Goal: Information Seeking & Learning: Check status

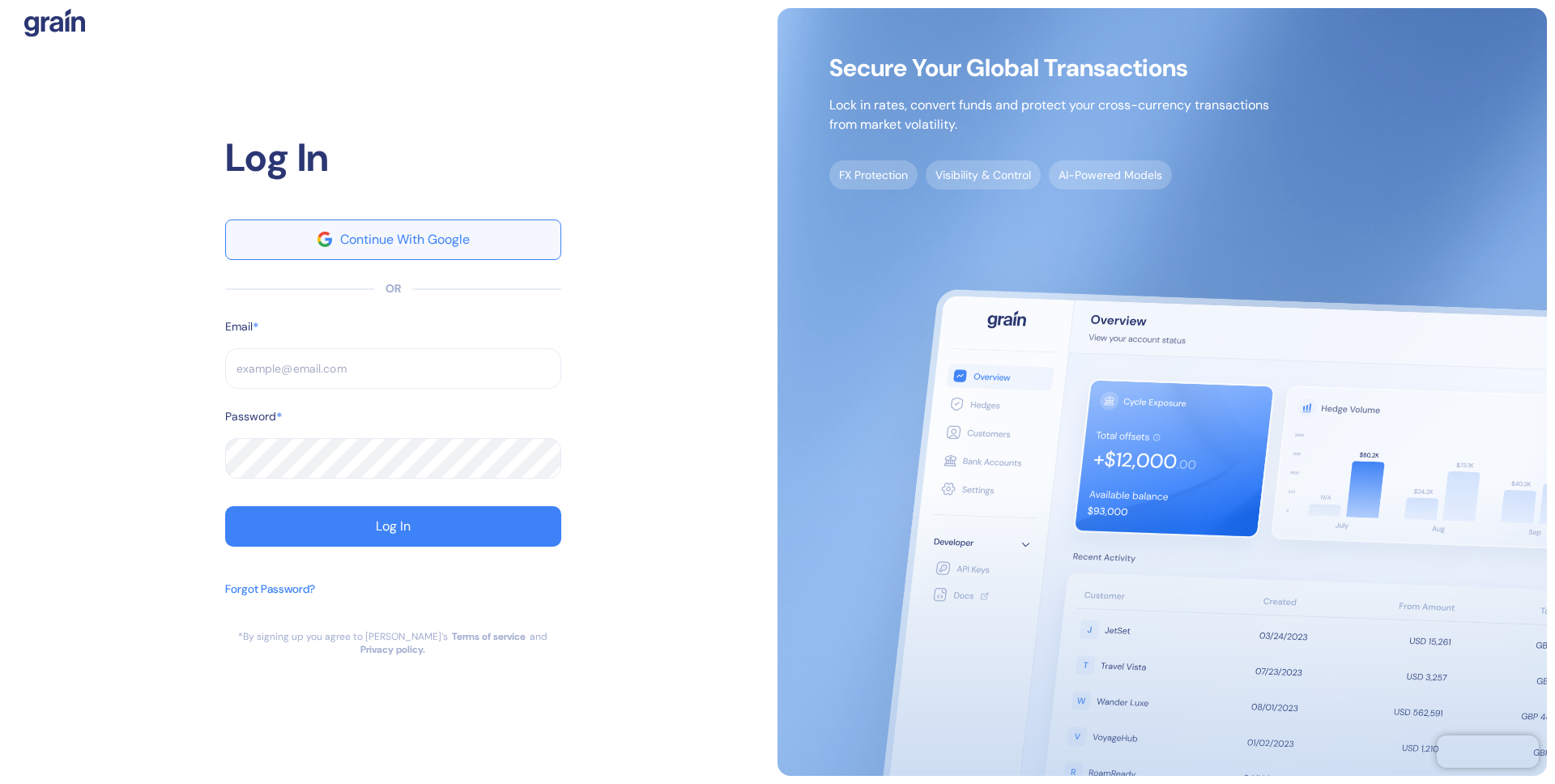
click at [496, 238] on button "Continue With Google" at bounding box center [393, 240] width 336 height 40
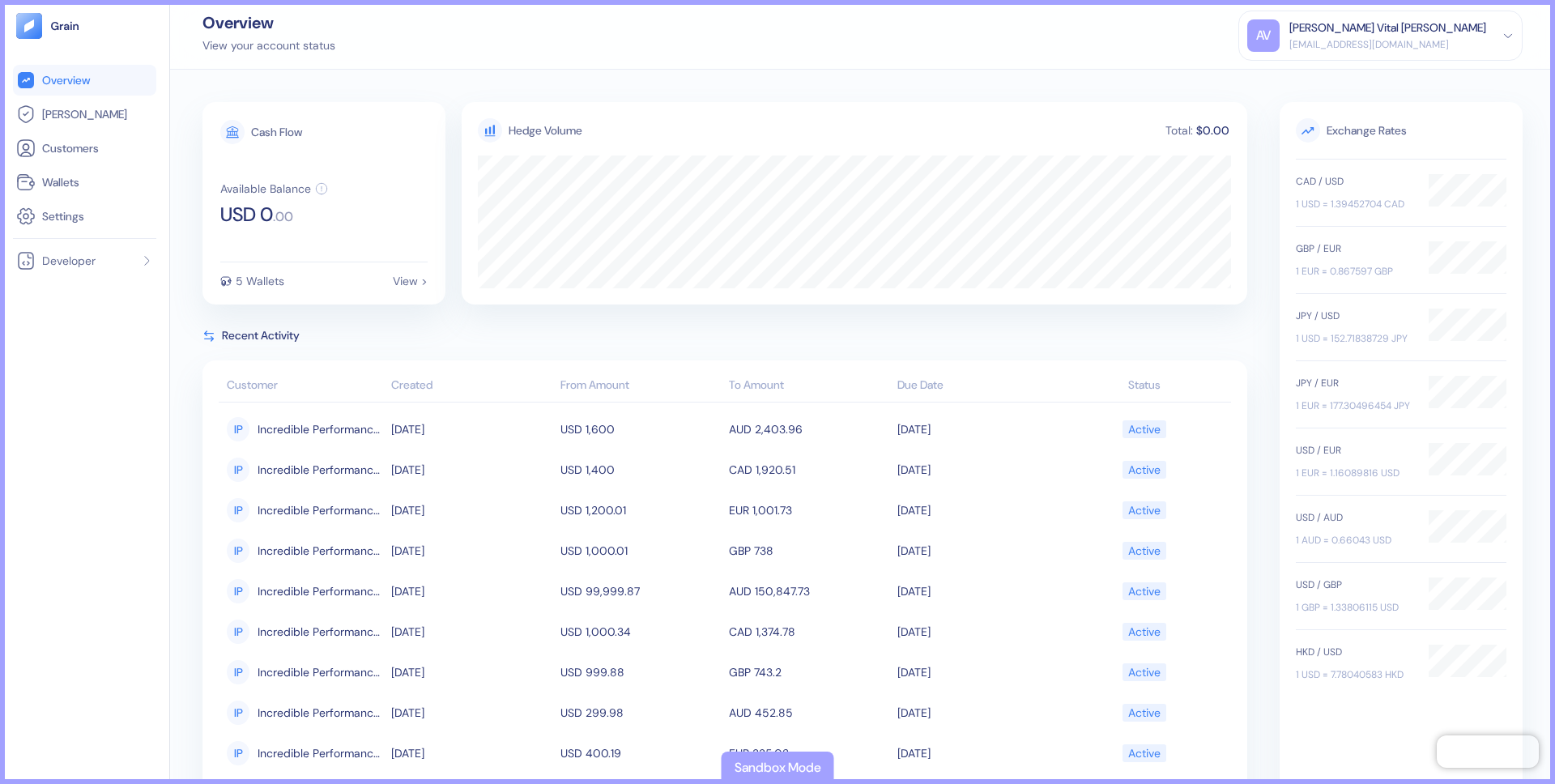
click at [1255, 324] on div "Cash Flow Available Balance USD 0 . 00 5 Wallets View > Hedge Volume Total: $0.…" at bounding box center [862, 469] width 1320 height 734
click at [183, 335] on div "Cash Flow Available Balance USD 0 . 00 5 Wallets View > Hedge Volume Total: $0.…" at bounding box center [862, 426] width 1385 height 714
click at [81, 183] on link "Wallets" at bounding box center [84, 182] width 137 height 19
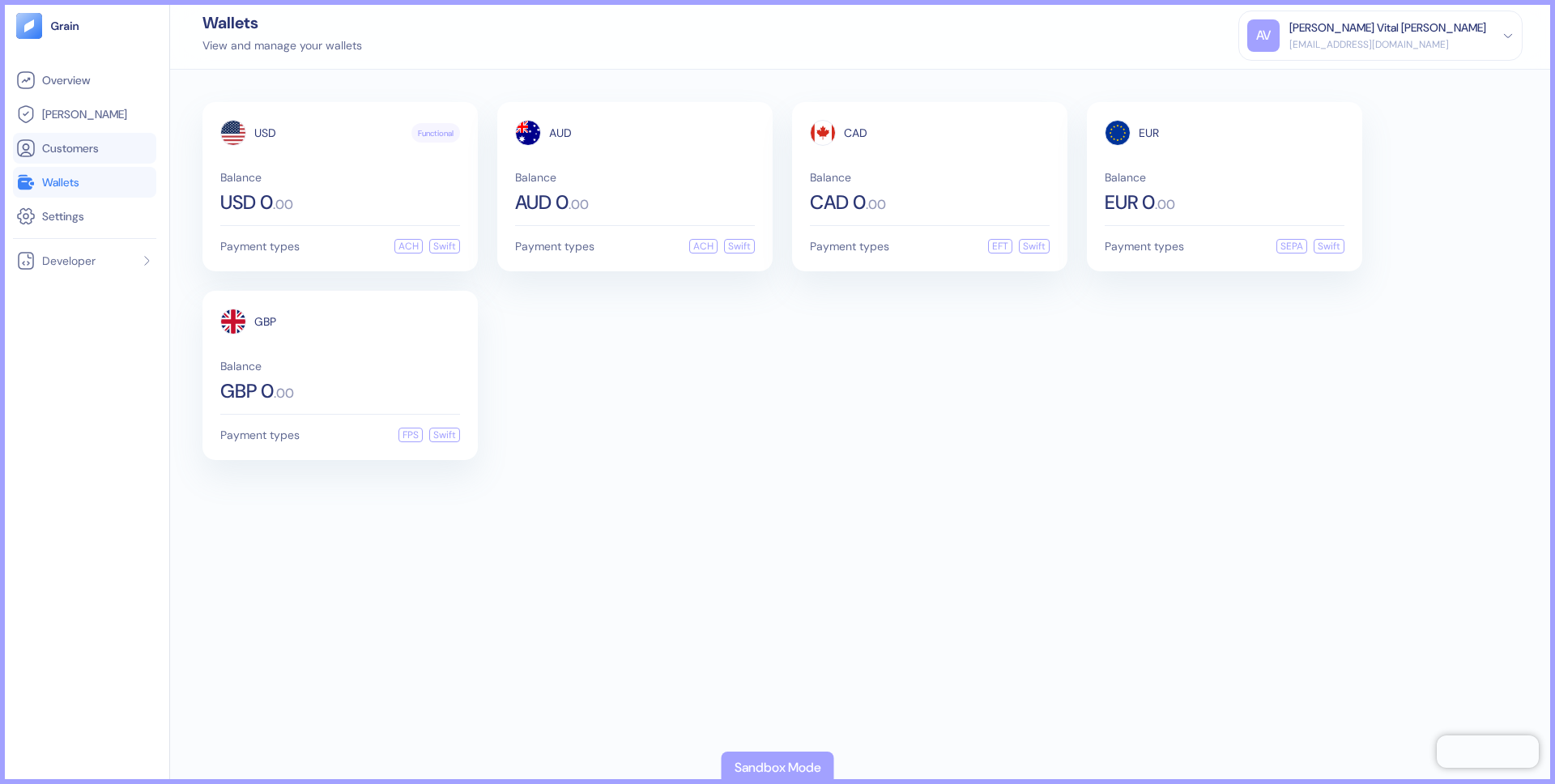
click at [103, 158] on li "Customers" at bounding box center [84, 148] width 143 height 31
click at [83, 146] on span "Customers" at bounding box center [70, 148] width 56 height 16
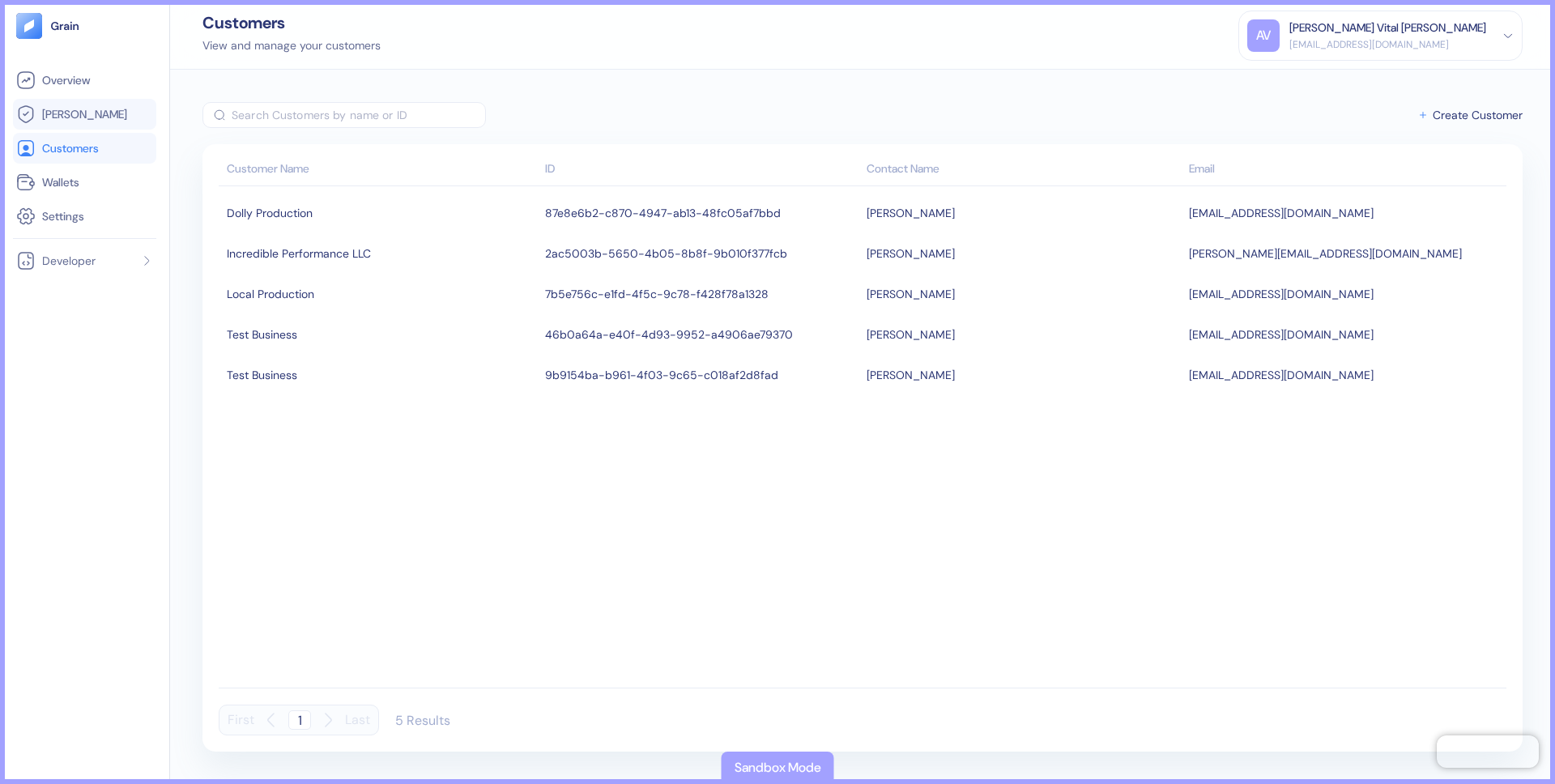
click at [77, 114] on span "Hedges" at bounding box center [84, 114] width 85 height 16
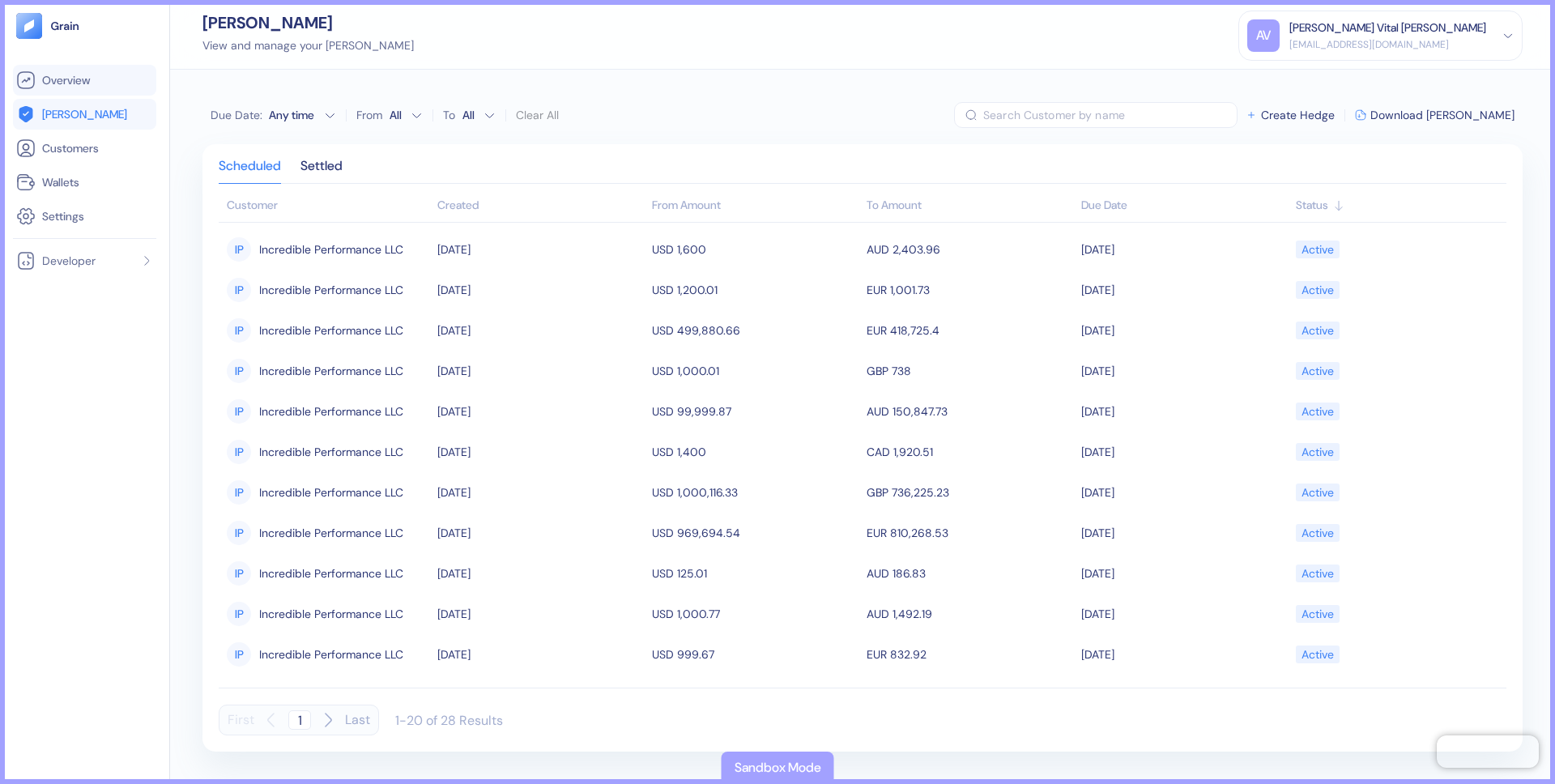
click at [81, 79] on span "Overview" at bounding box center [66, 80] width 48 height 16
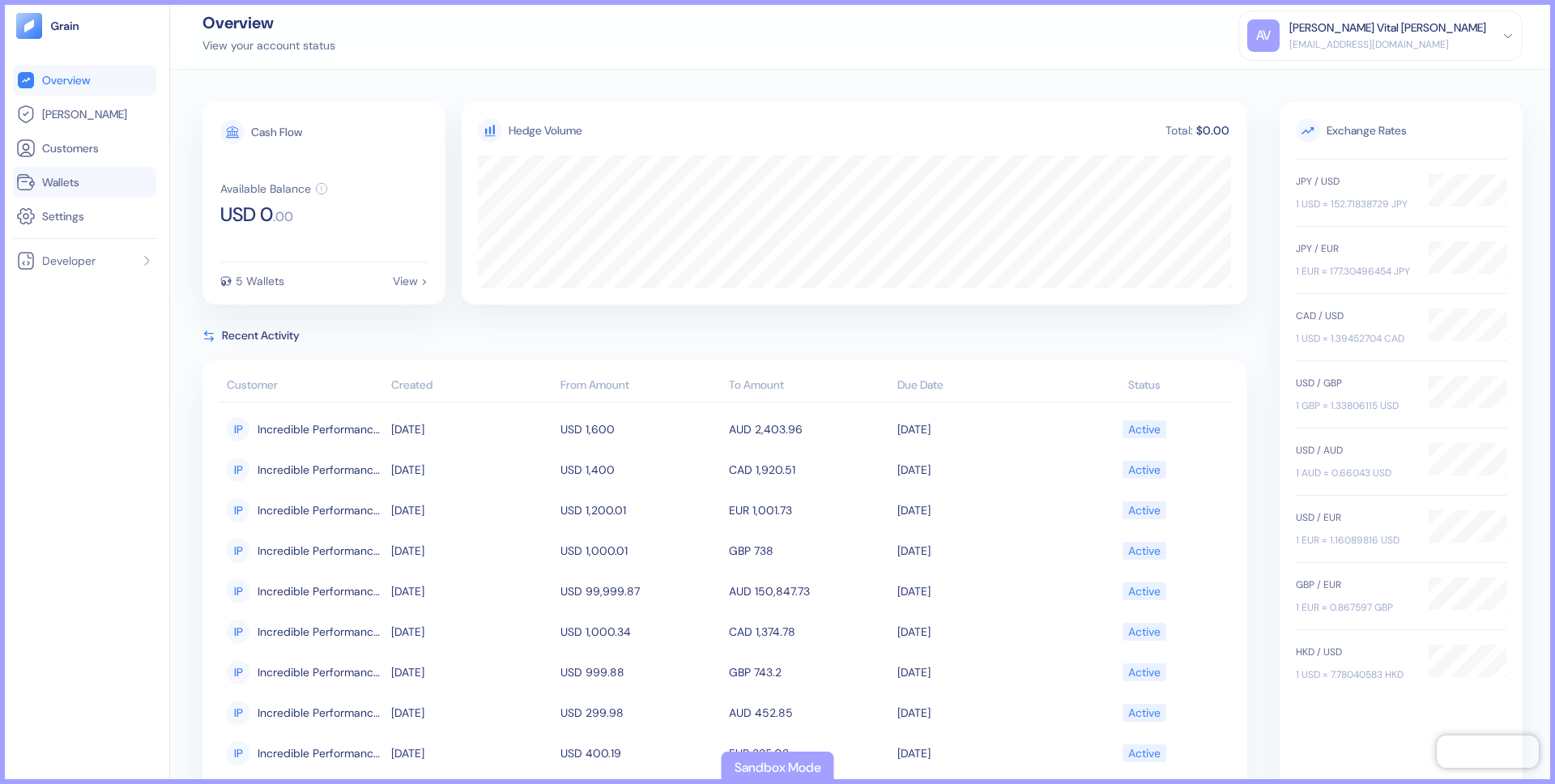
click at [76, 177] on span "Wallets" at bounding box center [61, 182] width 37 height 16
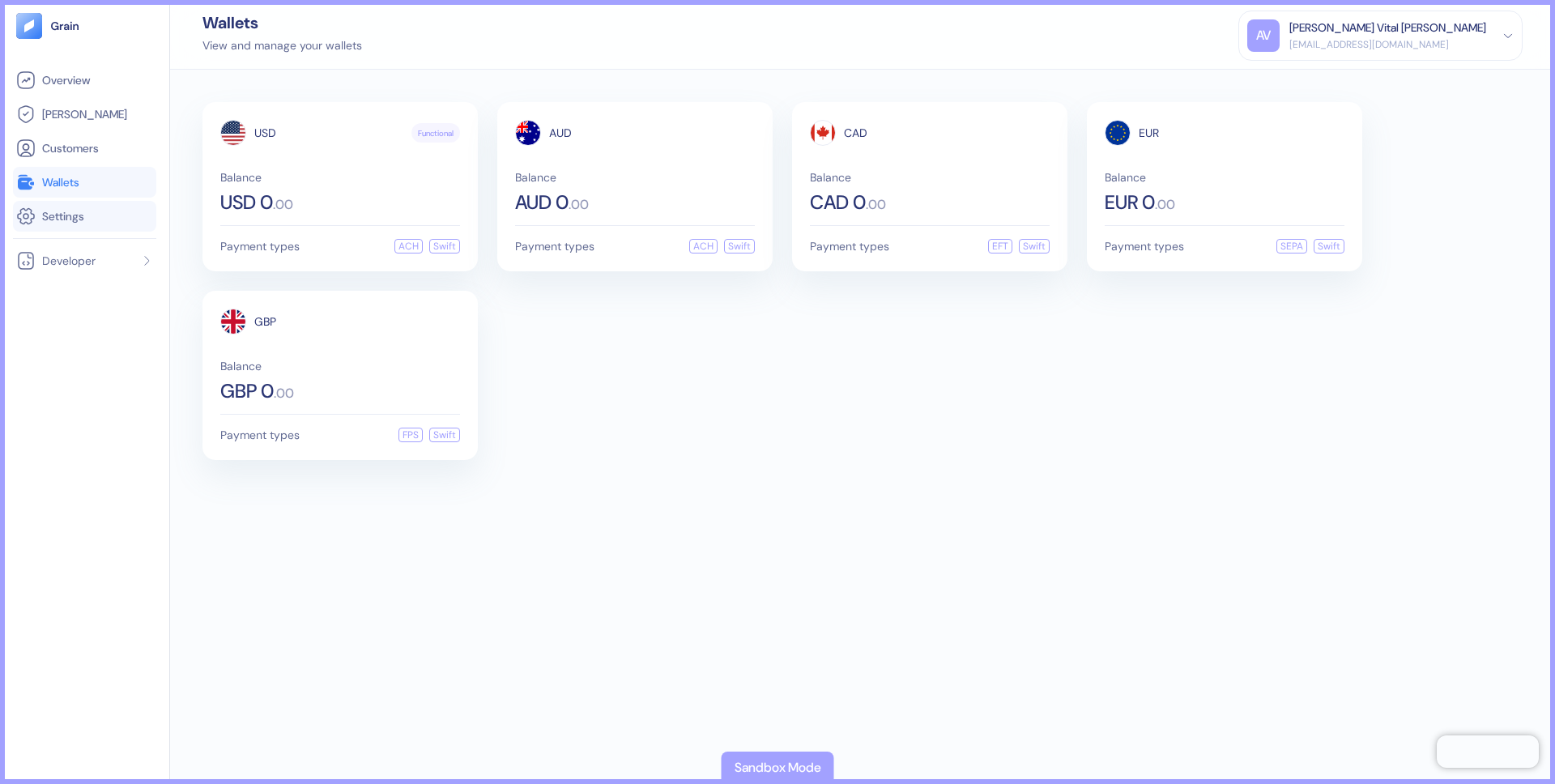
click at [72, 221] on span "Settings" at bounding box center [63, 215] width 42 height 16
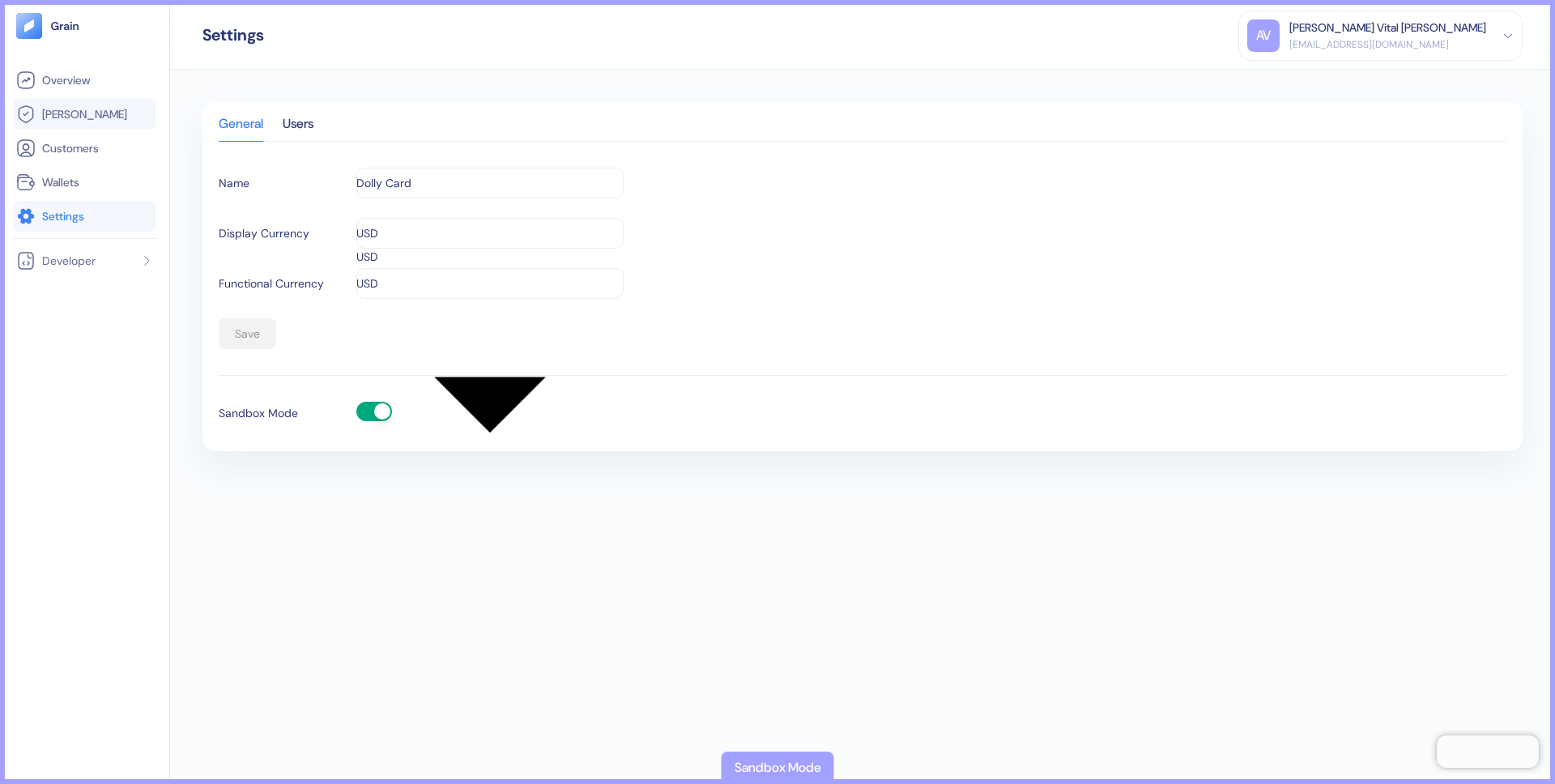
click at [82, 122] on link "Hedges" at bounding box center [84, 114] width 137 height 19
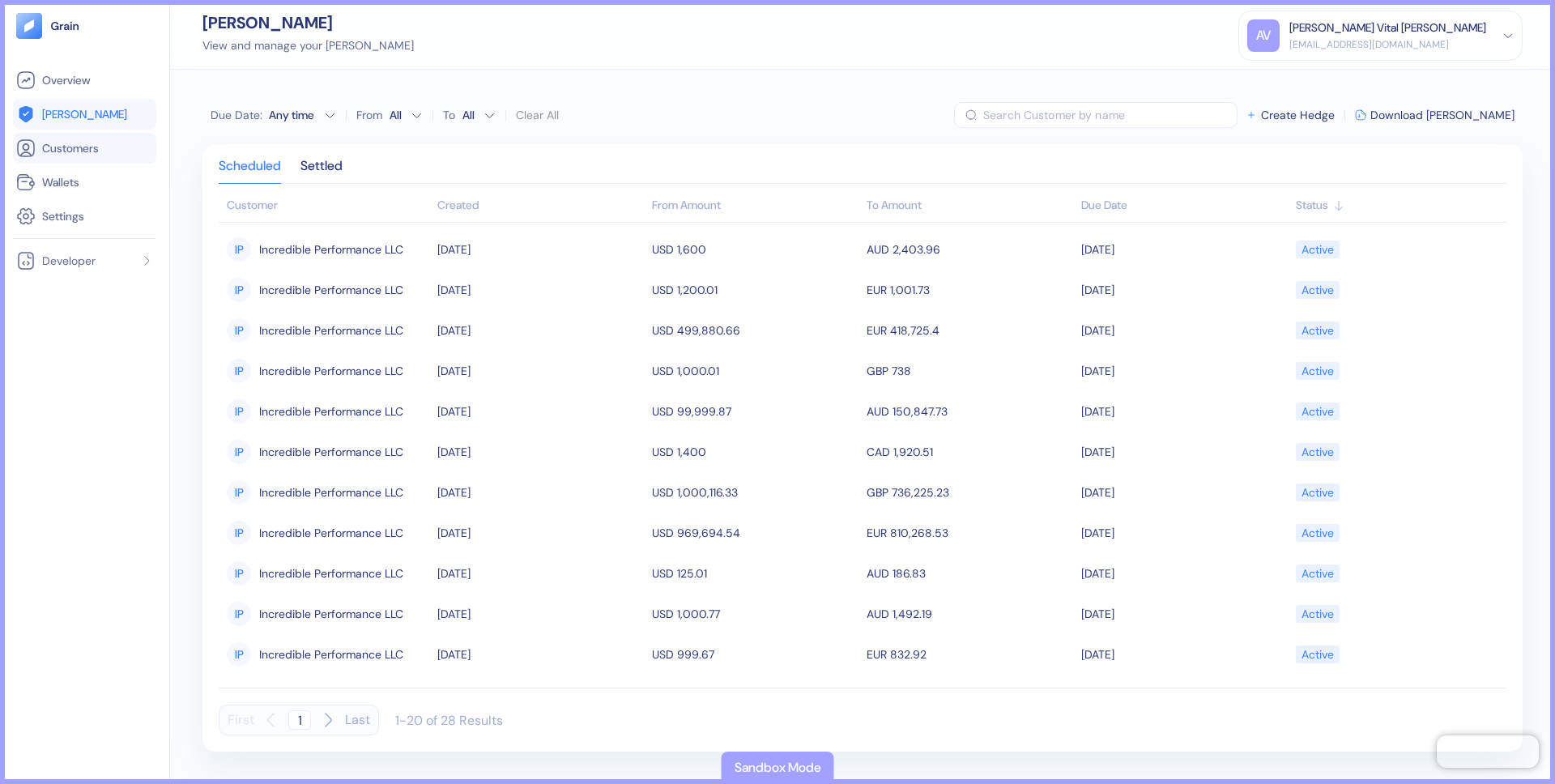
click at [82, 151] on span "Customers" at bounding box center [70, 148] width 56 height 16
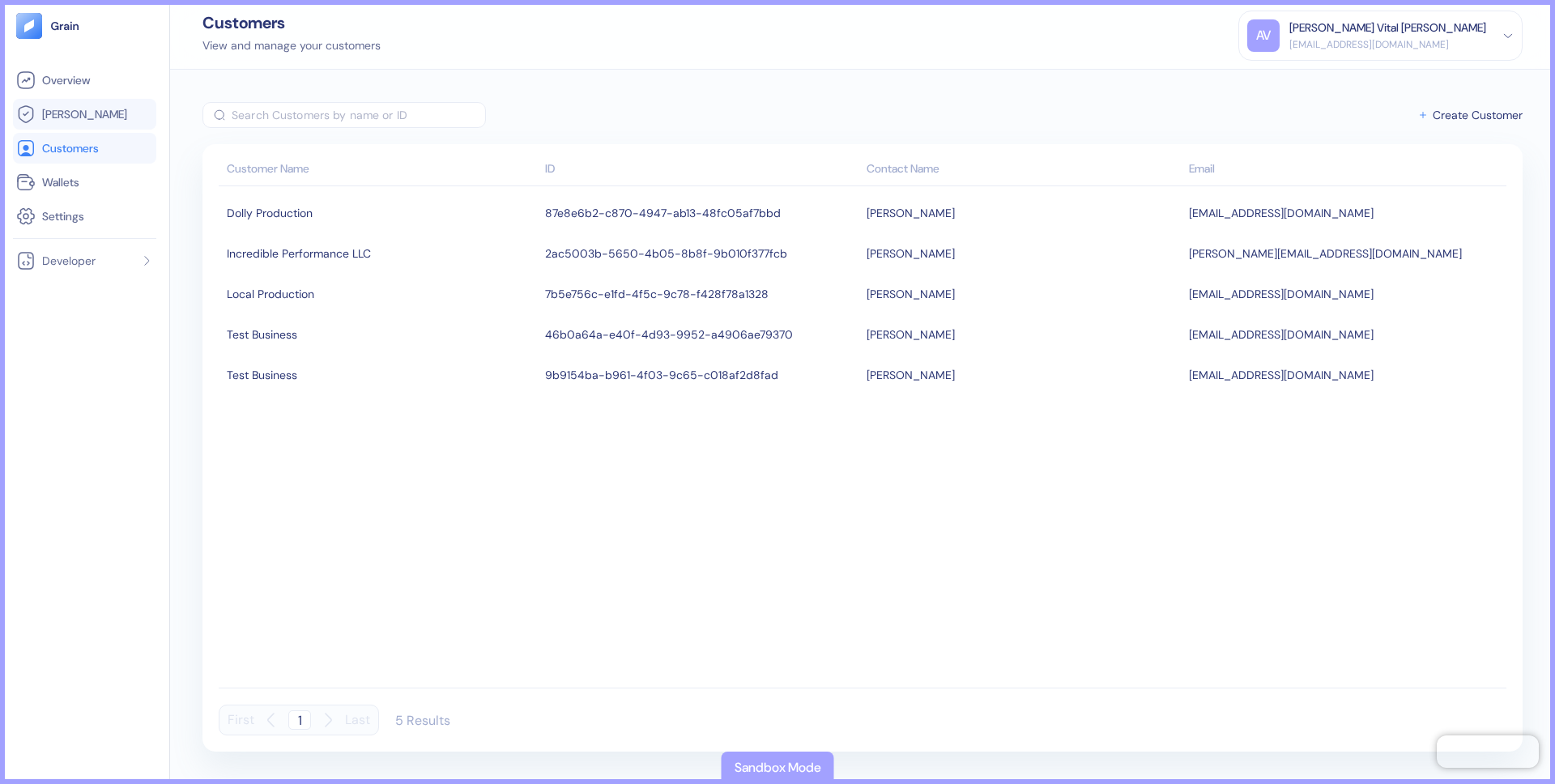
click at [78, 111] on span "Hedges" at bounding box center [84, 114] width 85 height 16
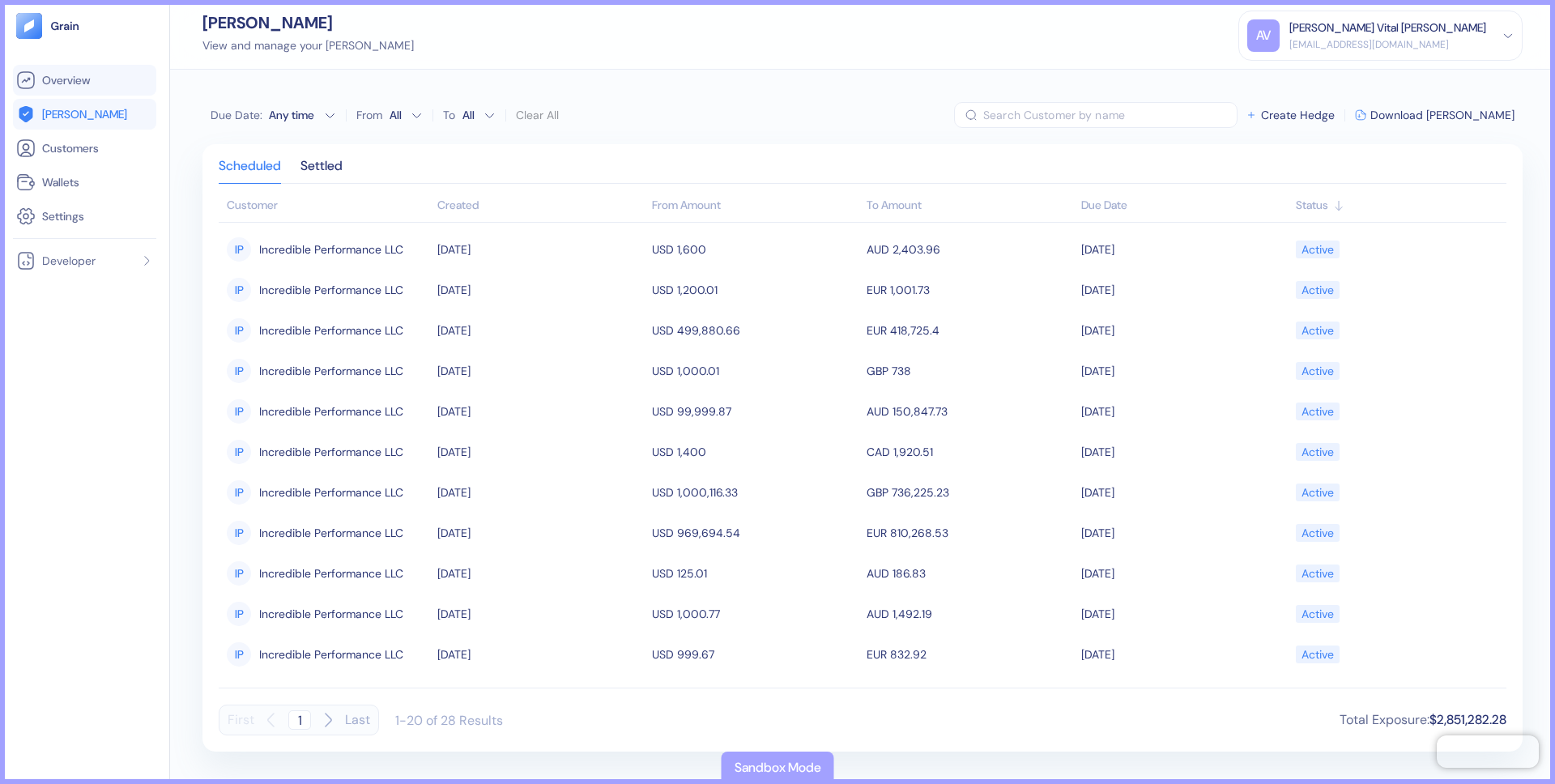
click at [82, 91] on li "Overview" at bounding box center [84, 80] width 143 height 31
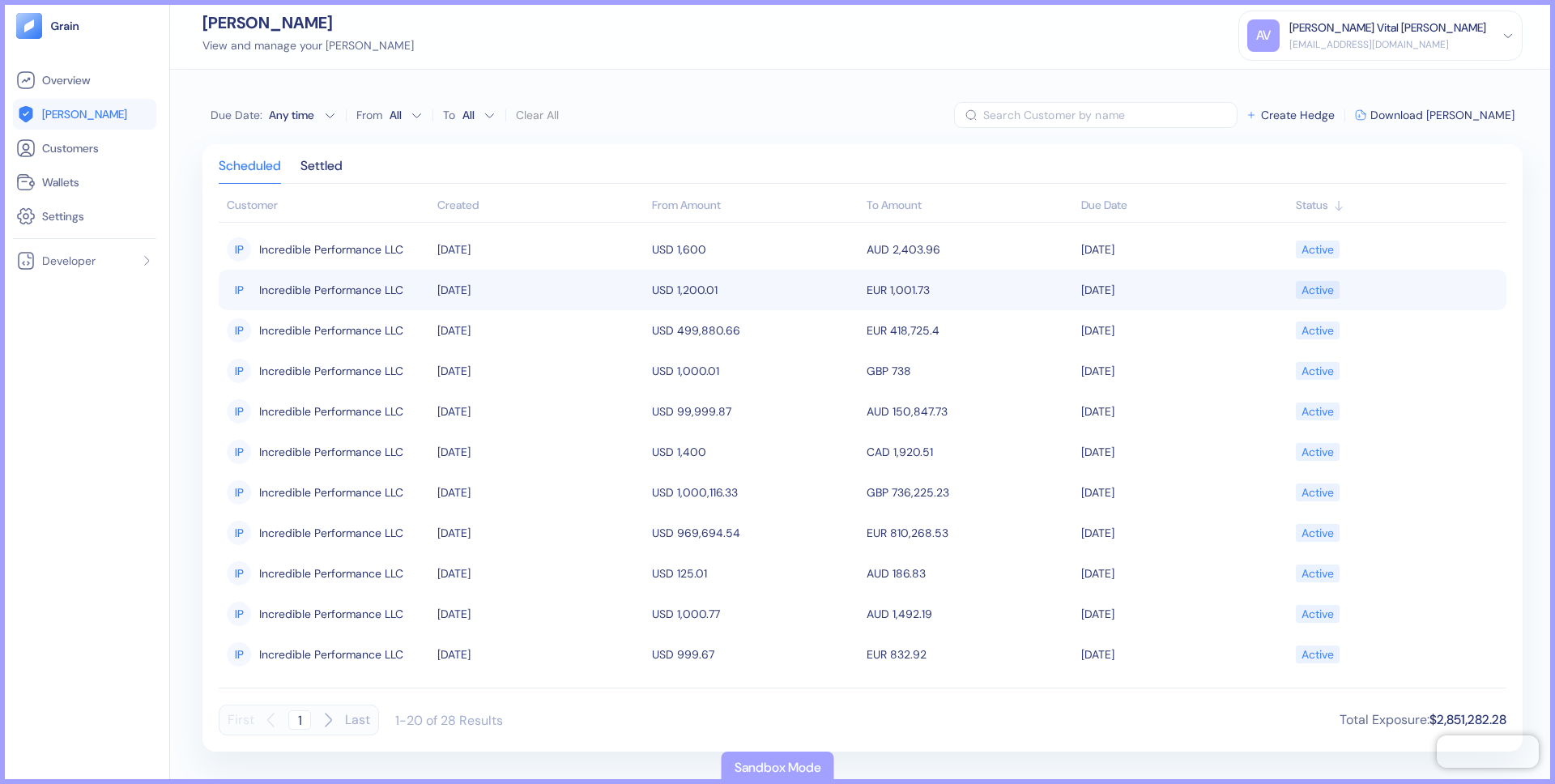
click at [365, 289] on span "Incredible Performance LLC" at bounding box center [331, 289] width 144 height 28
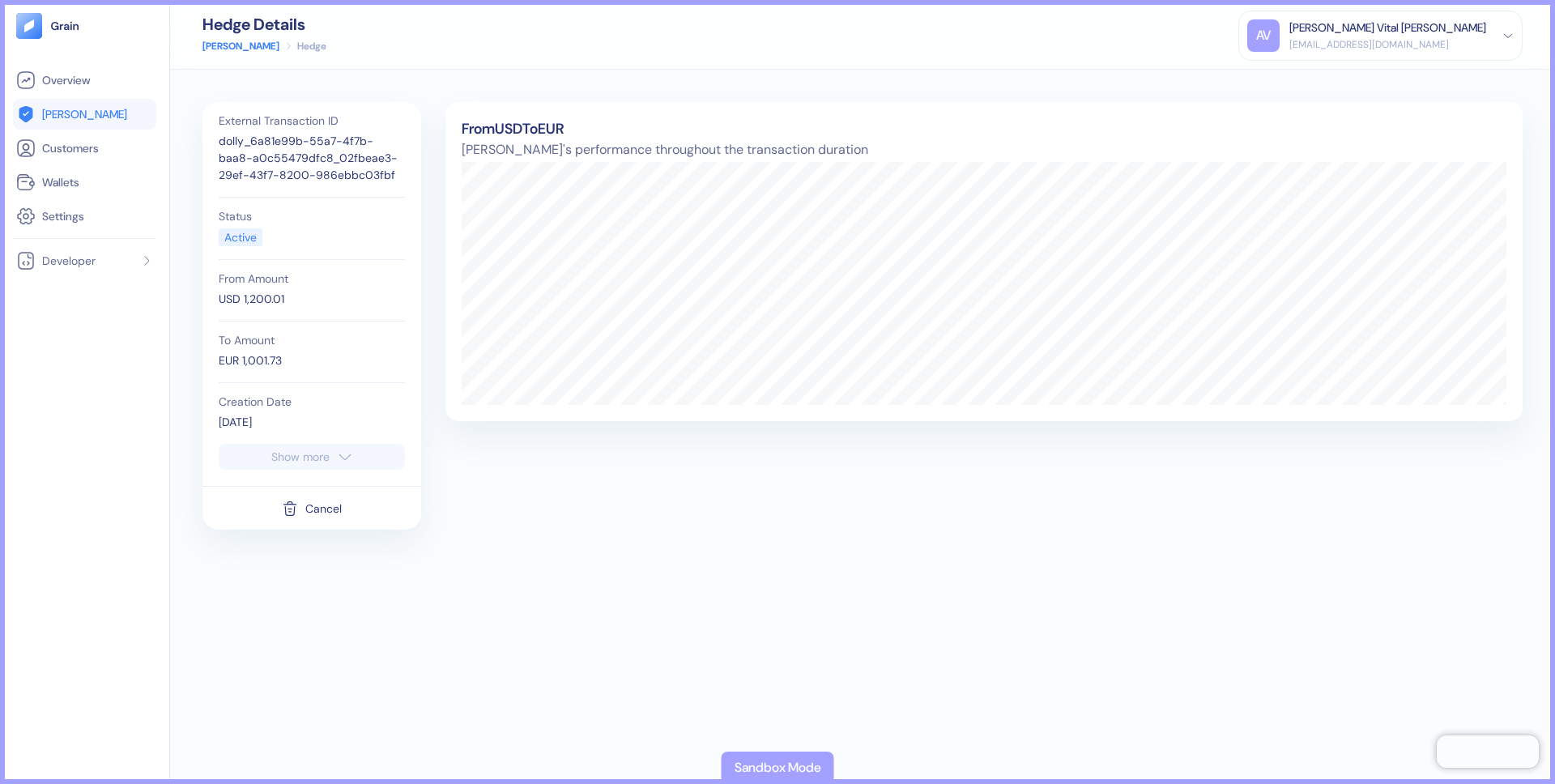
click at [507, 546] on div "External Transaction ID dolly_6a81e99b-55a7-4f7b-baa8-a0c55479dfc8_02fbeae3-29e…" at bounding box center [862, 426] width 1320 height 649
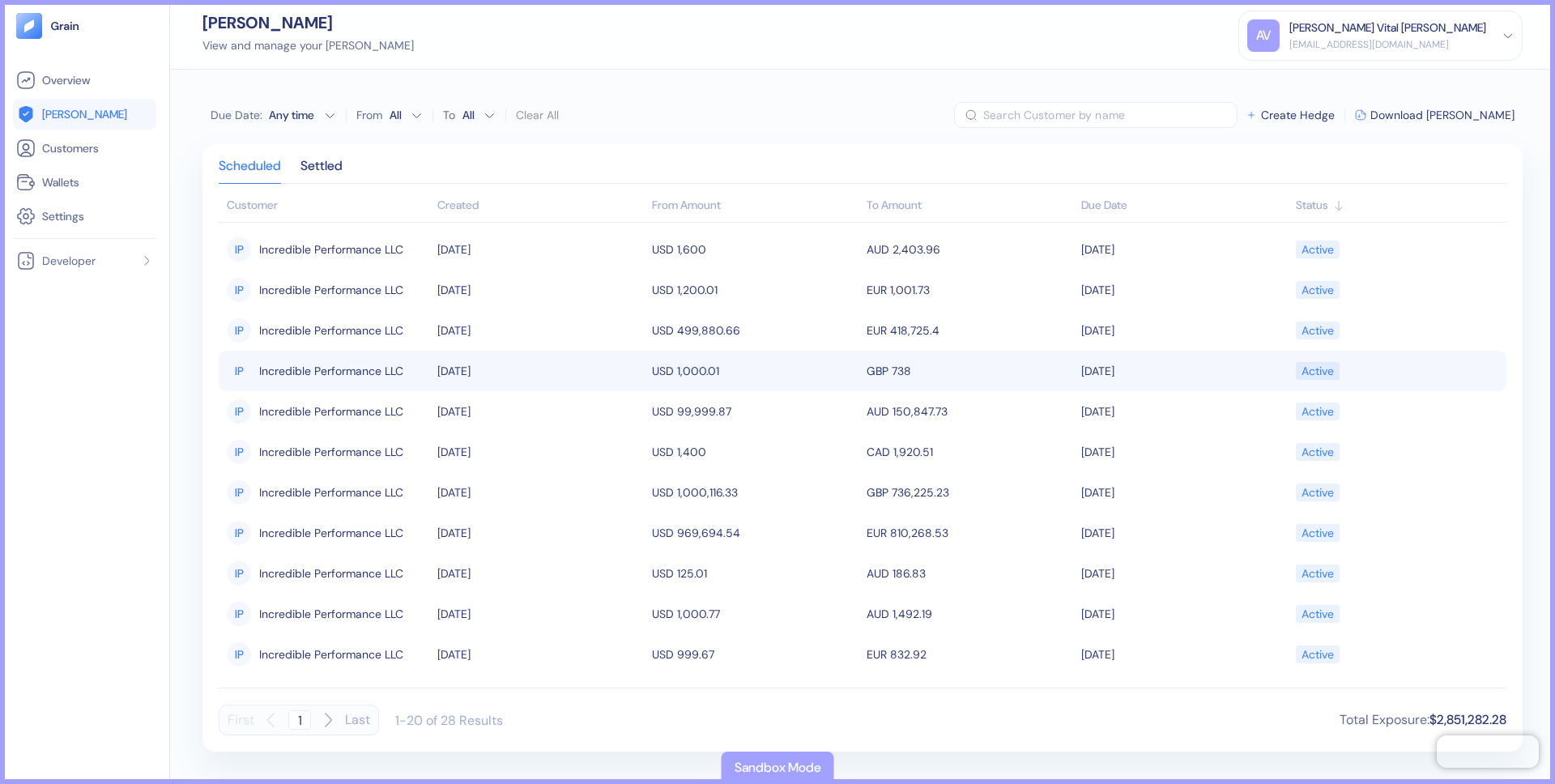
click at [465, 376] on td "10/05/2025" at bounding box center [540, 371] width 215 height 40
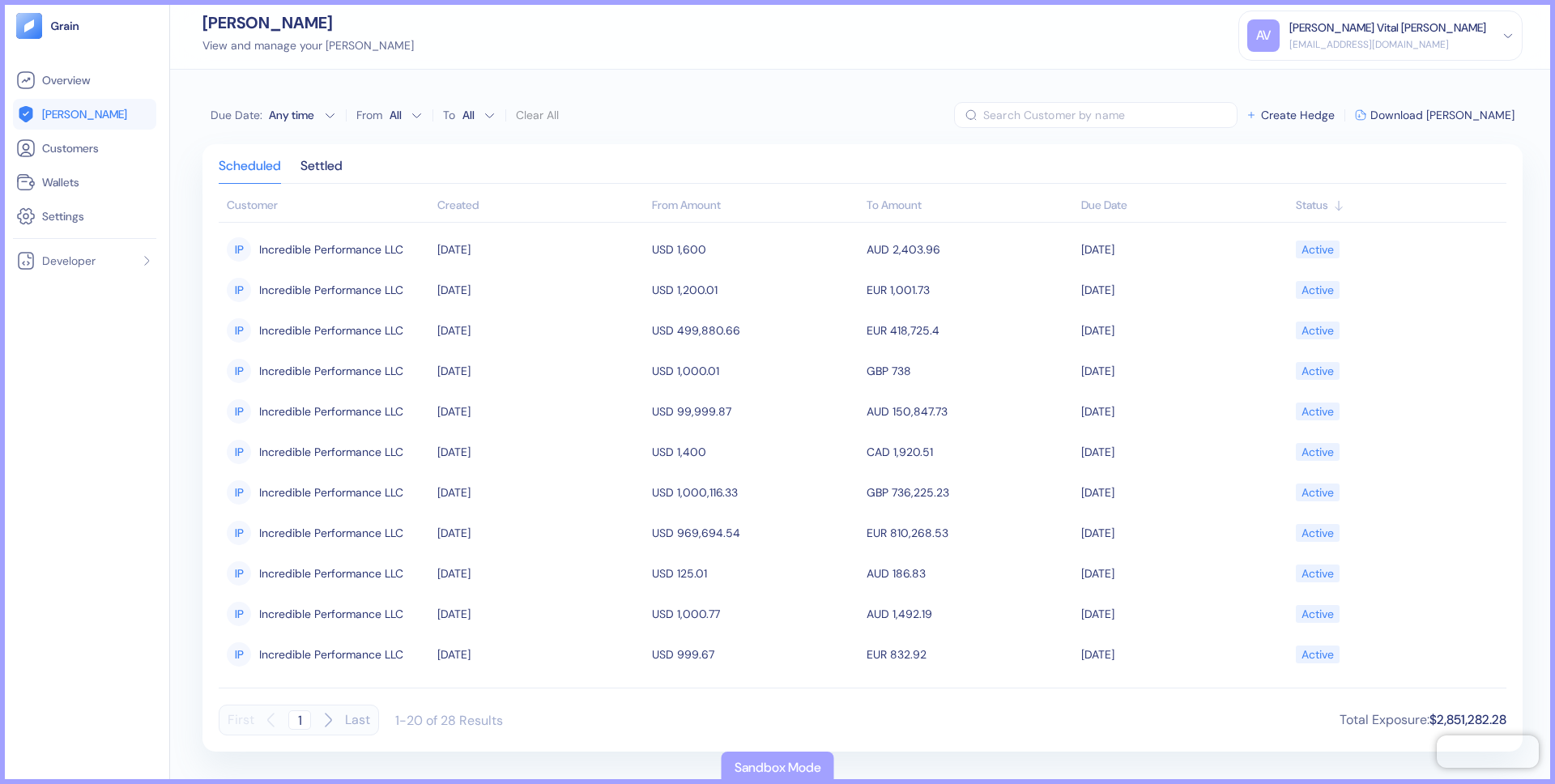
click at [772, 157] on div "Scheduled Settled Customer Created From Amount To Amount Due Date Status IP Inc…" at bounding box center [862, 448] width 1320 height 607
click at [702, 227] on tbody "IP Incredible Performance LLC 10/05/2025 USD 1,600 AUD 2,403.96 06/30/2026 Acti…" at bounding box center [862, 452] width 1287 height 458
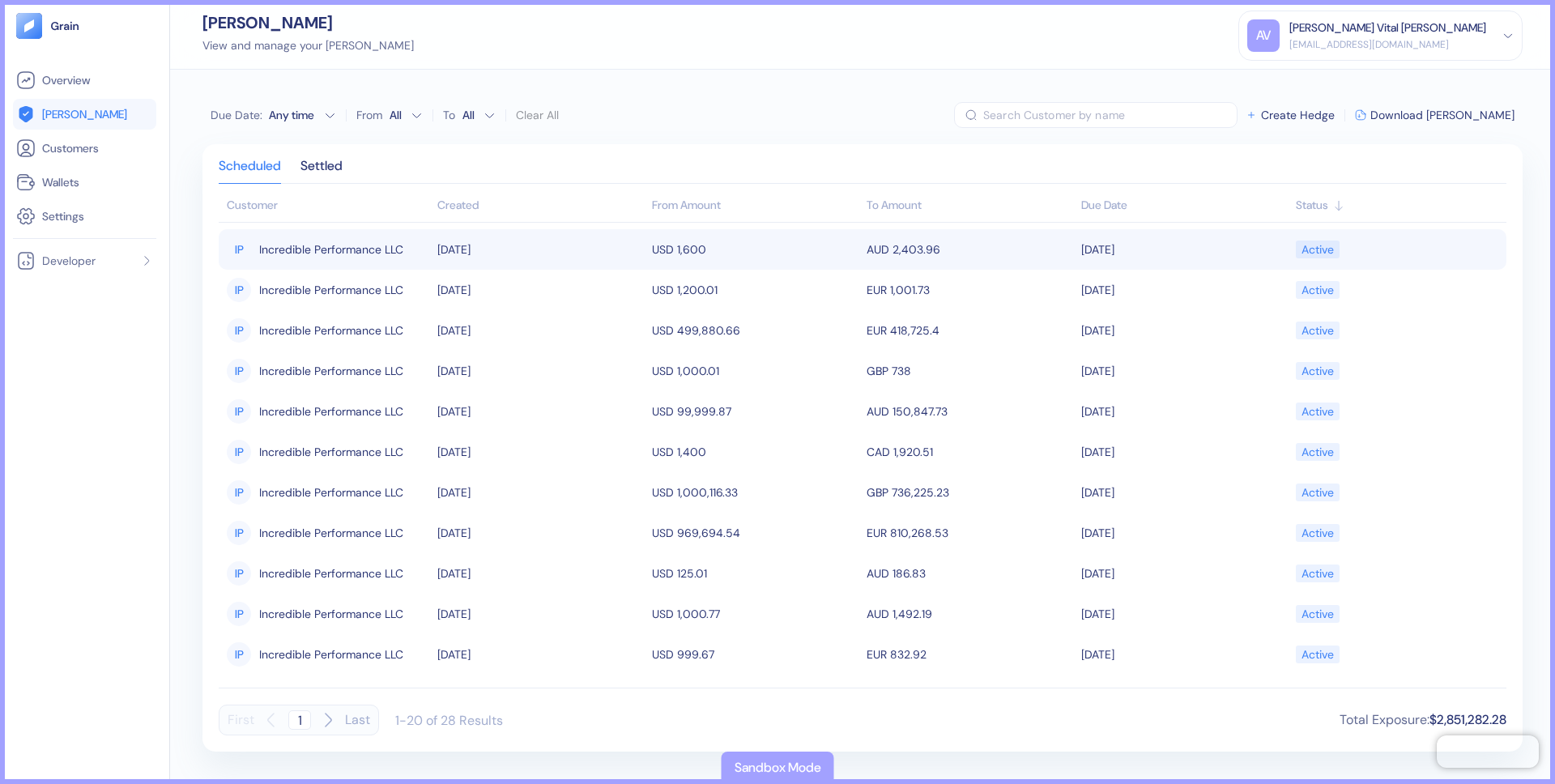
click at [677, 256] on td "USD 1,600" at bounding box center [755, 249] width 215 height 40
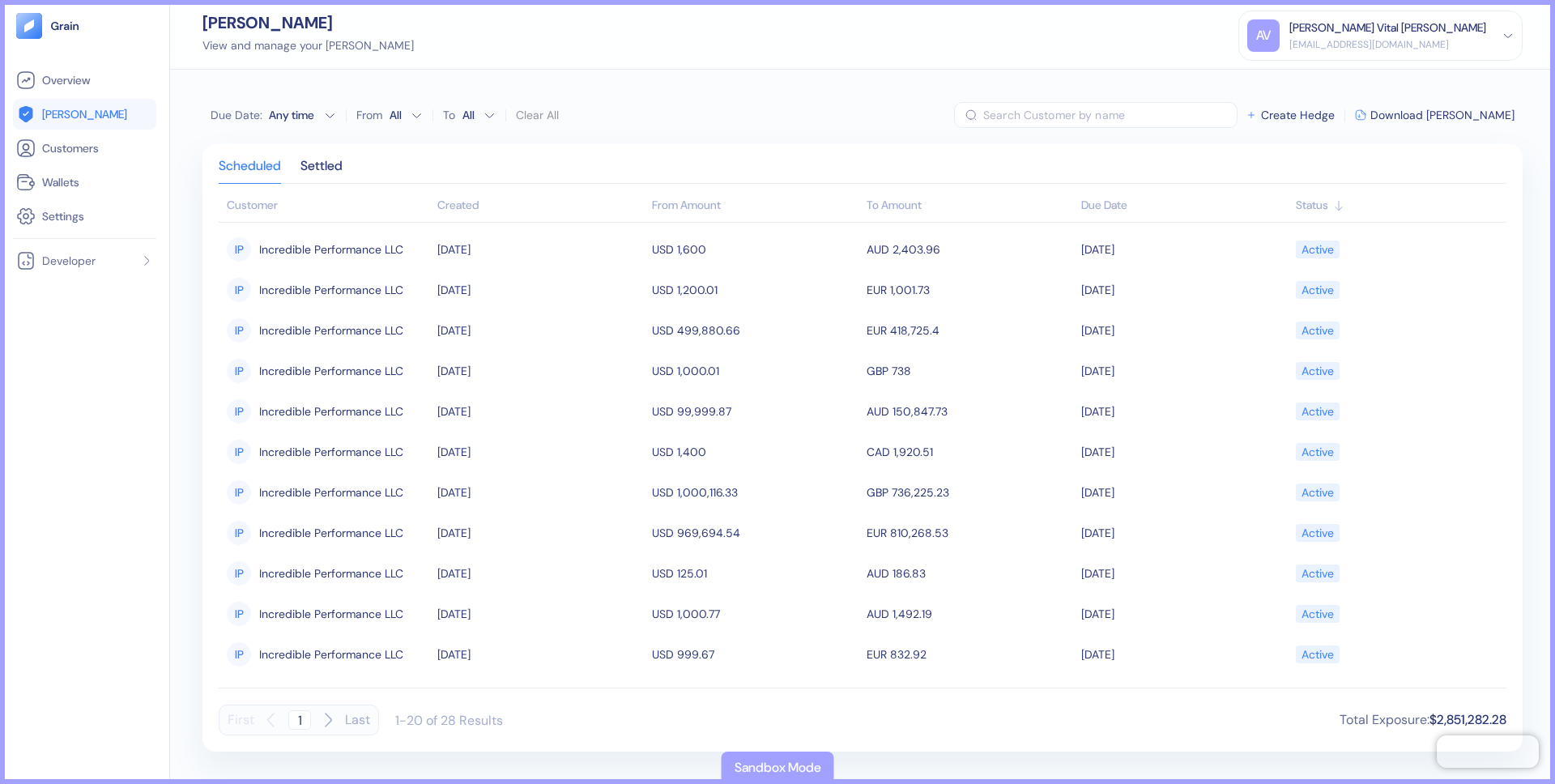
click at [779, 151] on div "Scheduled Settled Customer Created From Amount To Amount Due Date Status IP Inc…" at bounding box center [862, 448] width 1320 height 607
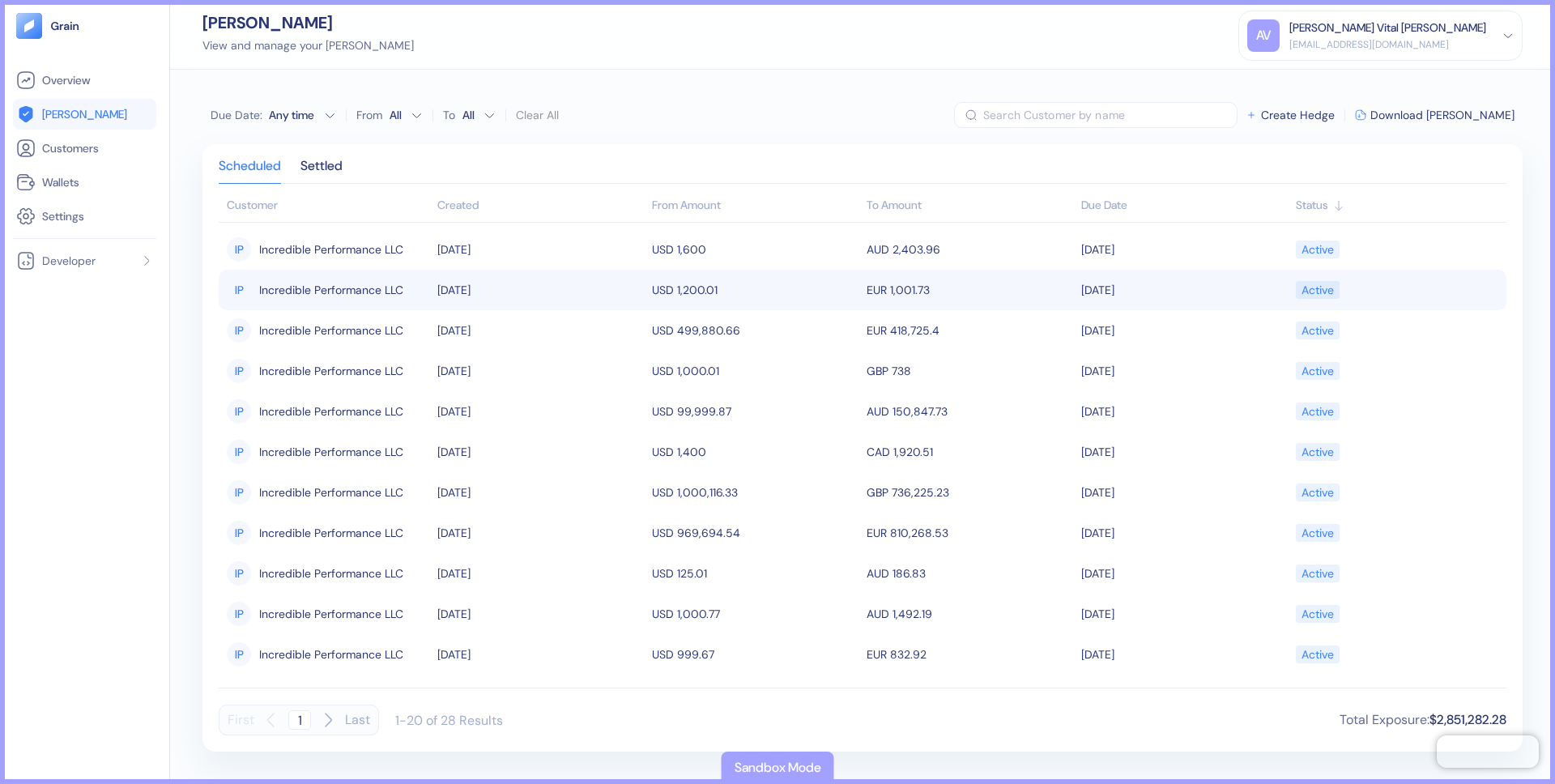
click at [743, 295] on td "USD 1,200.01" at bounding box center [755, 290] width 215 height 40
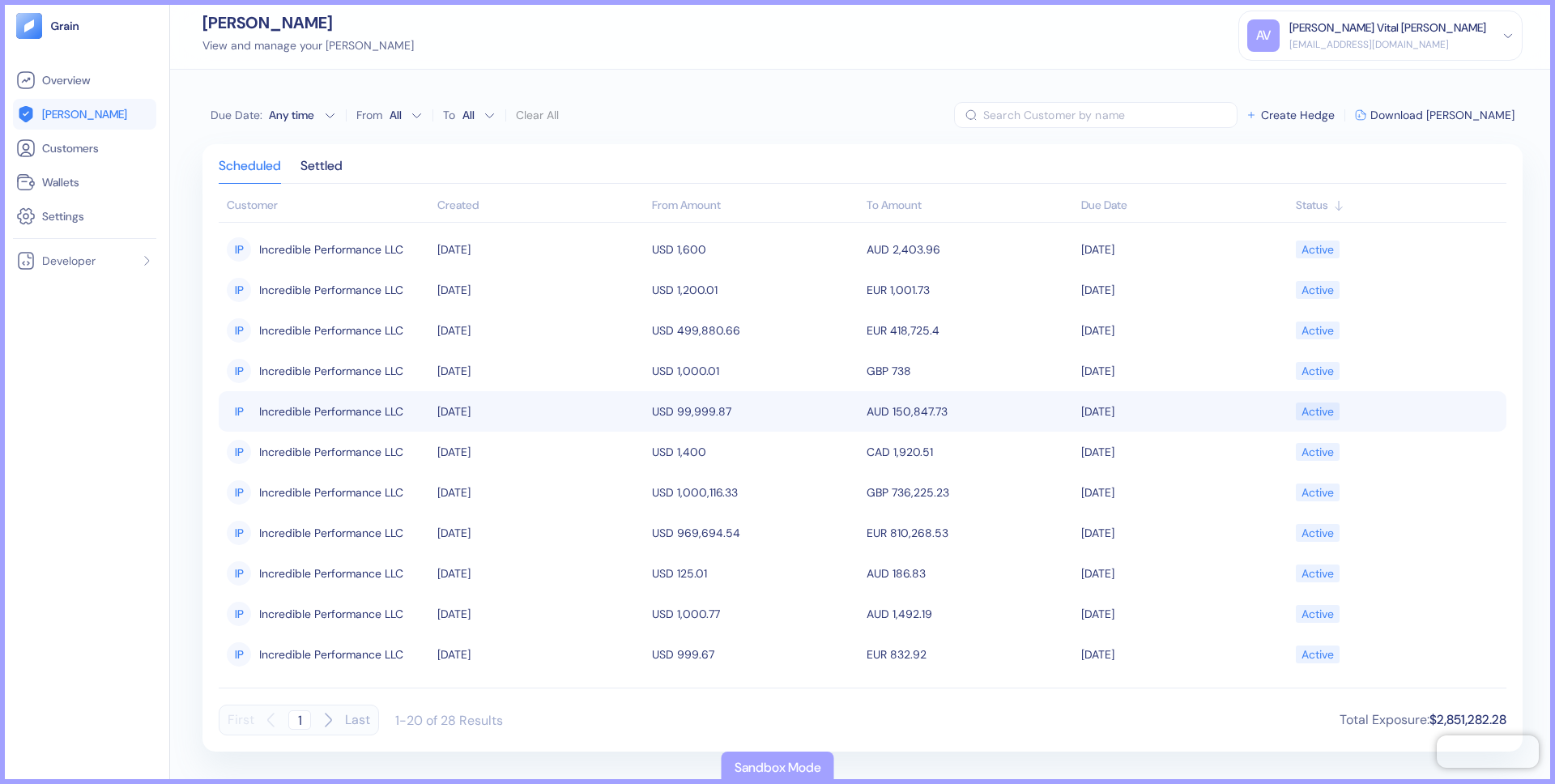
click at [546, 391] on td "10/04/2025" at bounding box center [540, 411] width 215 height 40
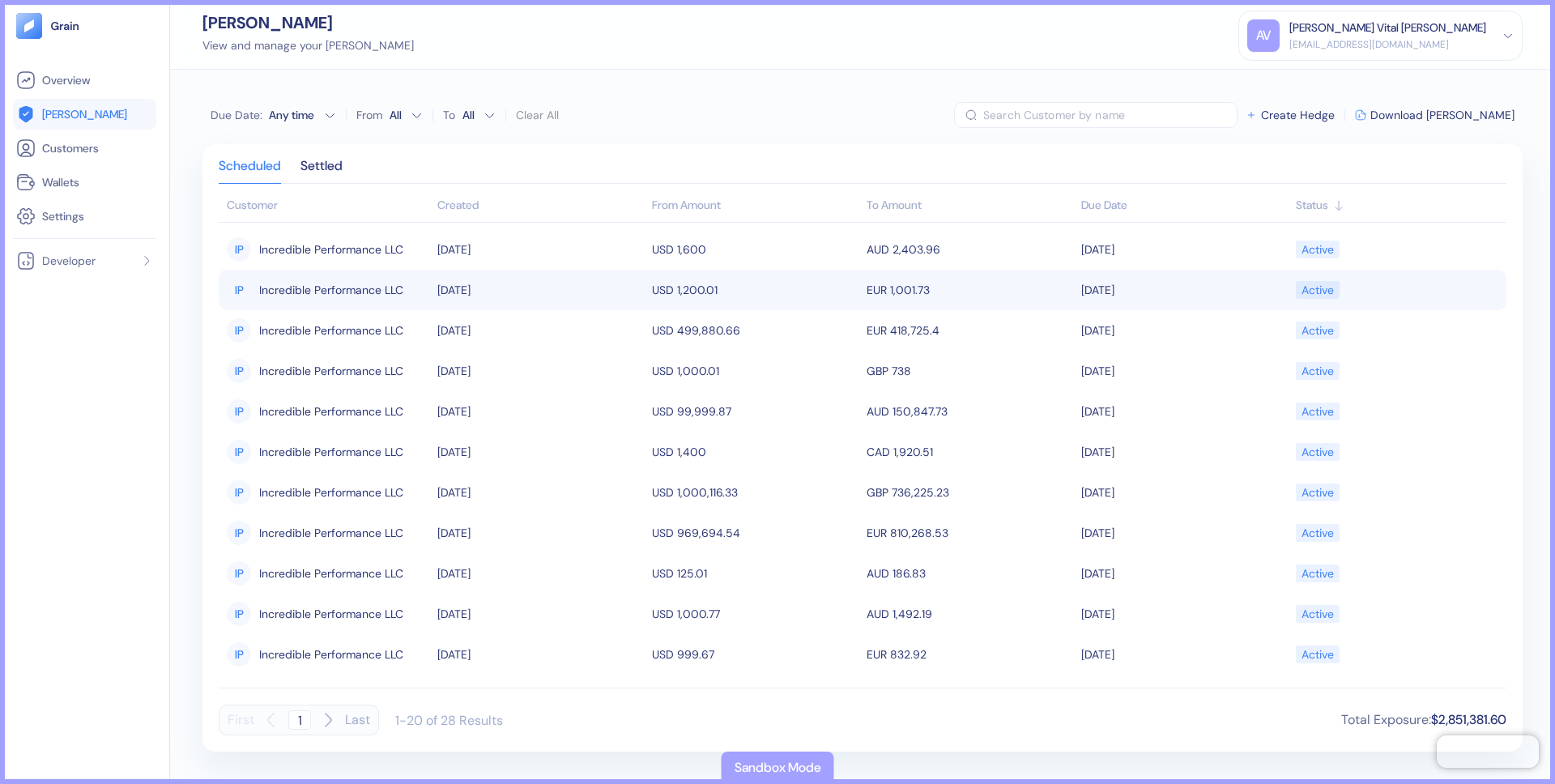
click at [577, 300] on td "10/05/2025" at bounding box center [540, 290] width 215 height 40
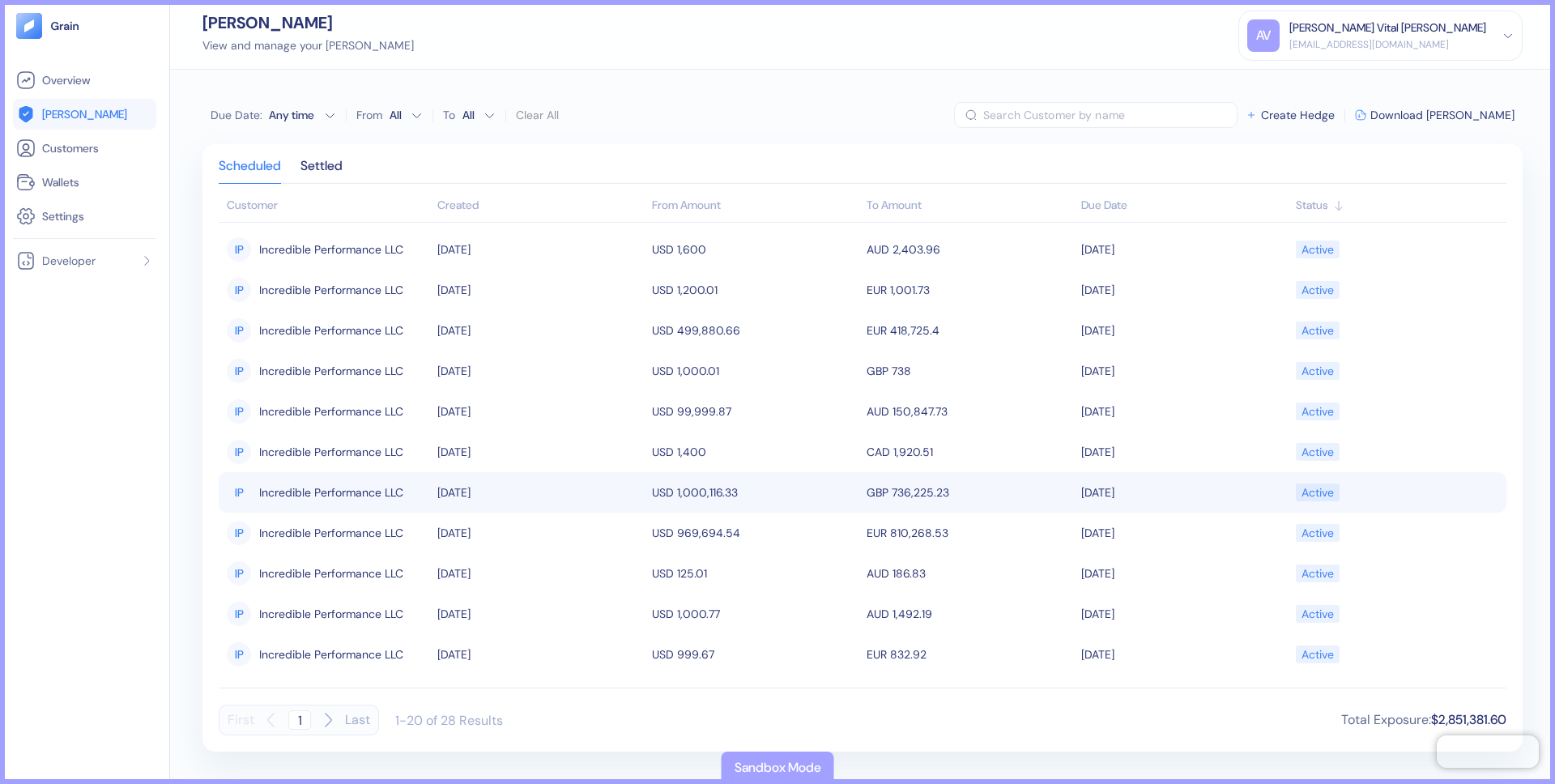
click at [568, 510] on td "09/11/2025" at bounding box center [540, 492] width 215 height 40
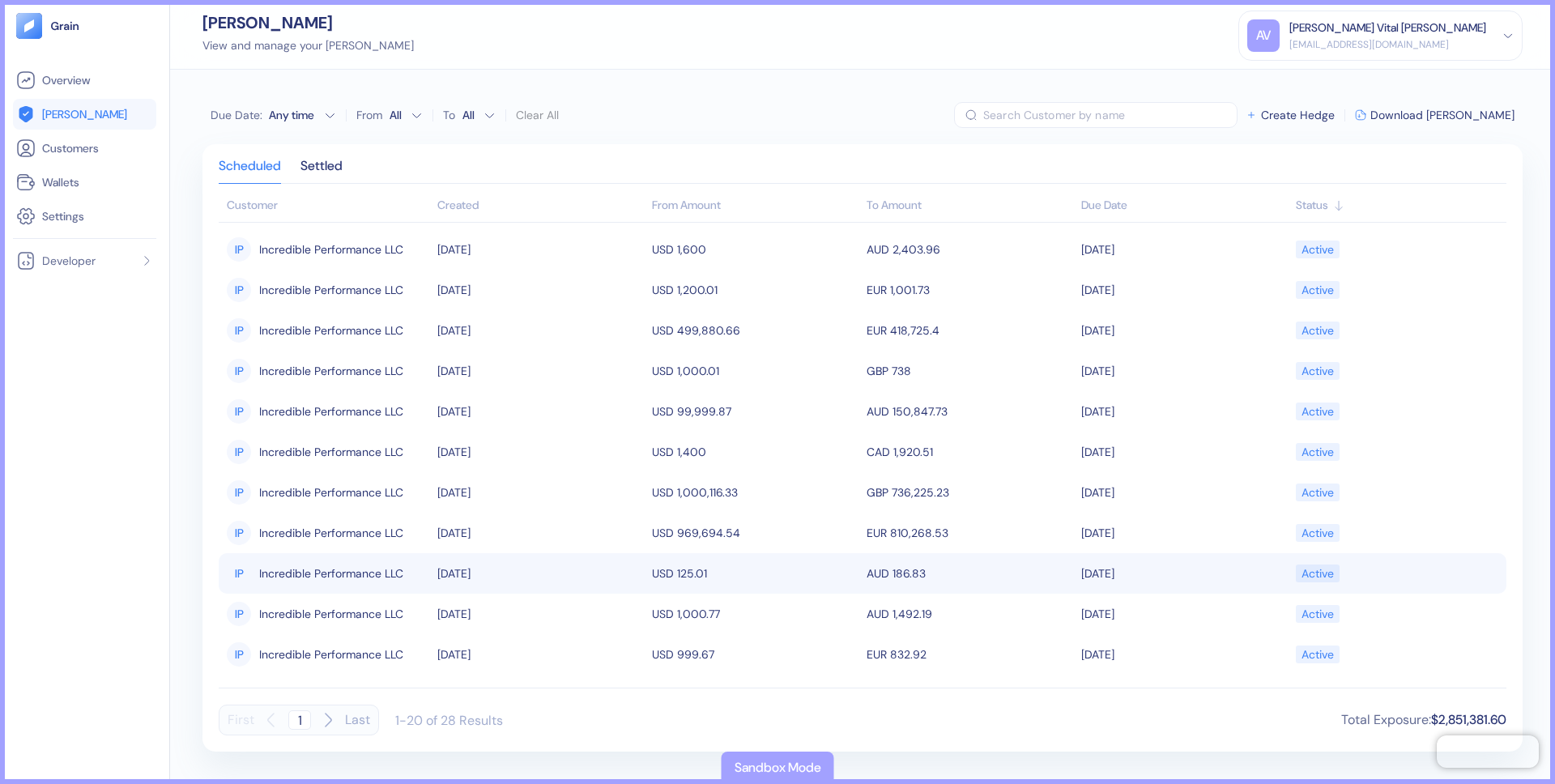
click at [512, 583] on td "09/15/2025" at bounding box center [540, 573] width 215 height 40
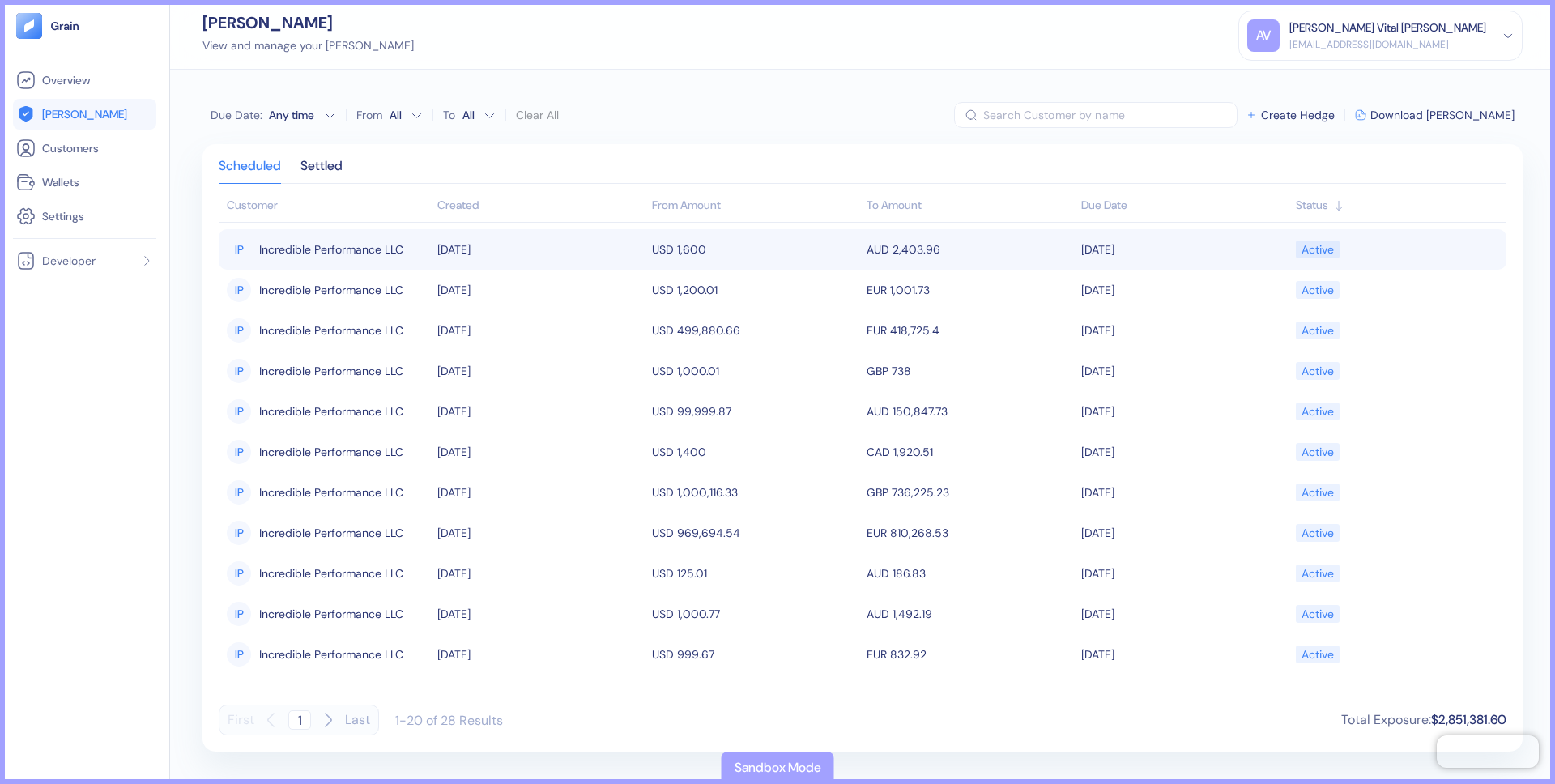
click at [564, 260] on td "10/05/2025" at bounding box center [540, 249] width 215 height 40
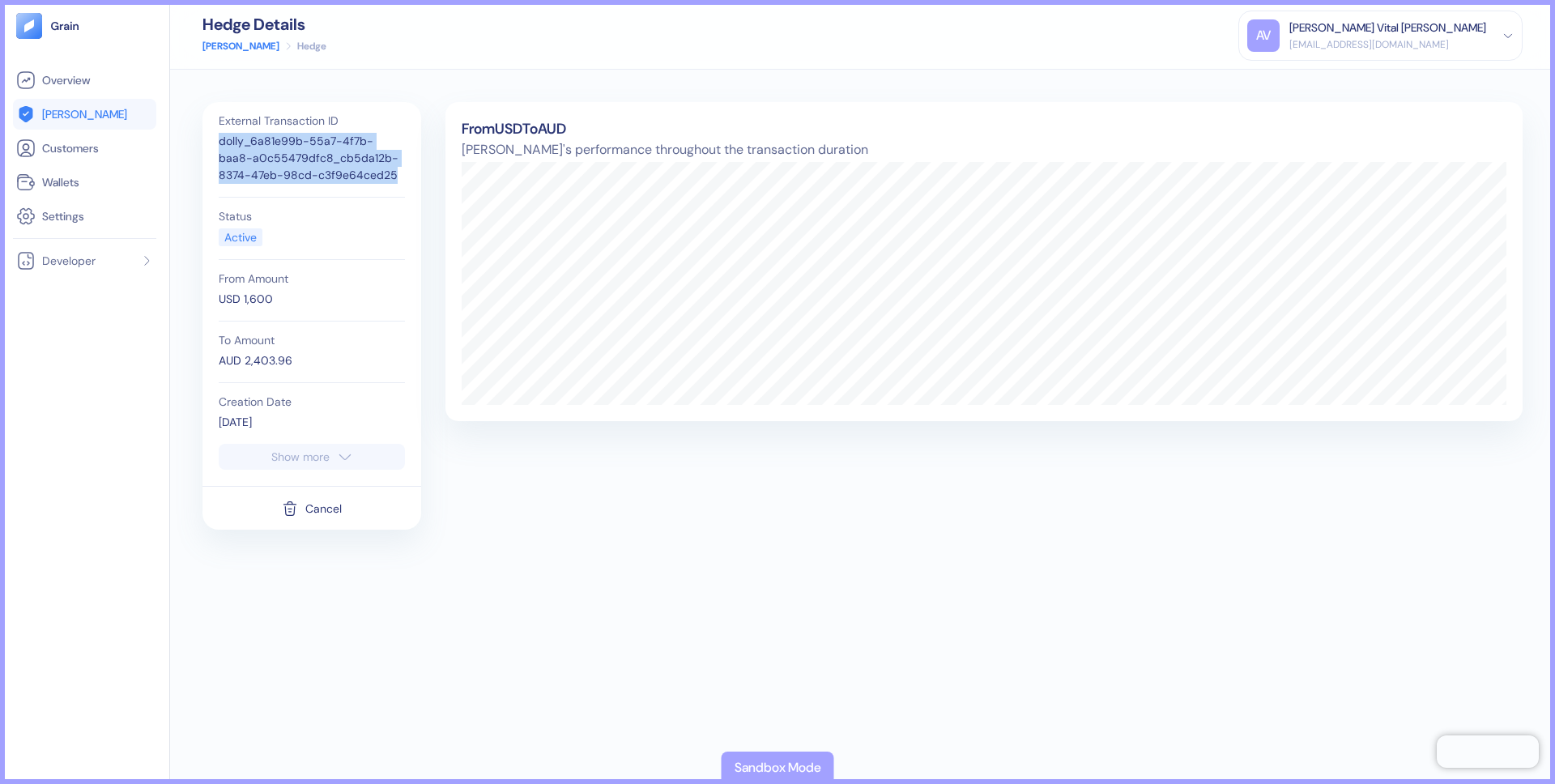
drag, startPoint x: 361, startPoint y: 179, endPoint x: 186, endPoint y: 133, distance: 180.9
click at [186, 133] on div "External Transaction ID dolly_6a81e99b-55a7-4f7b-baa8-a0c55479dfc8_cb5da12b-837…" at bounding box center [862, 426] width 1385 height 714
click at [324, 459] on div "Show more" at bounding box center [300, 456] width 58 height 11
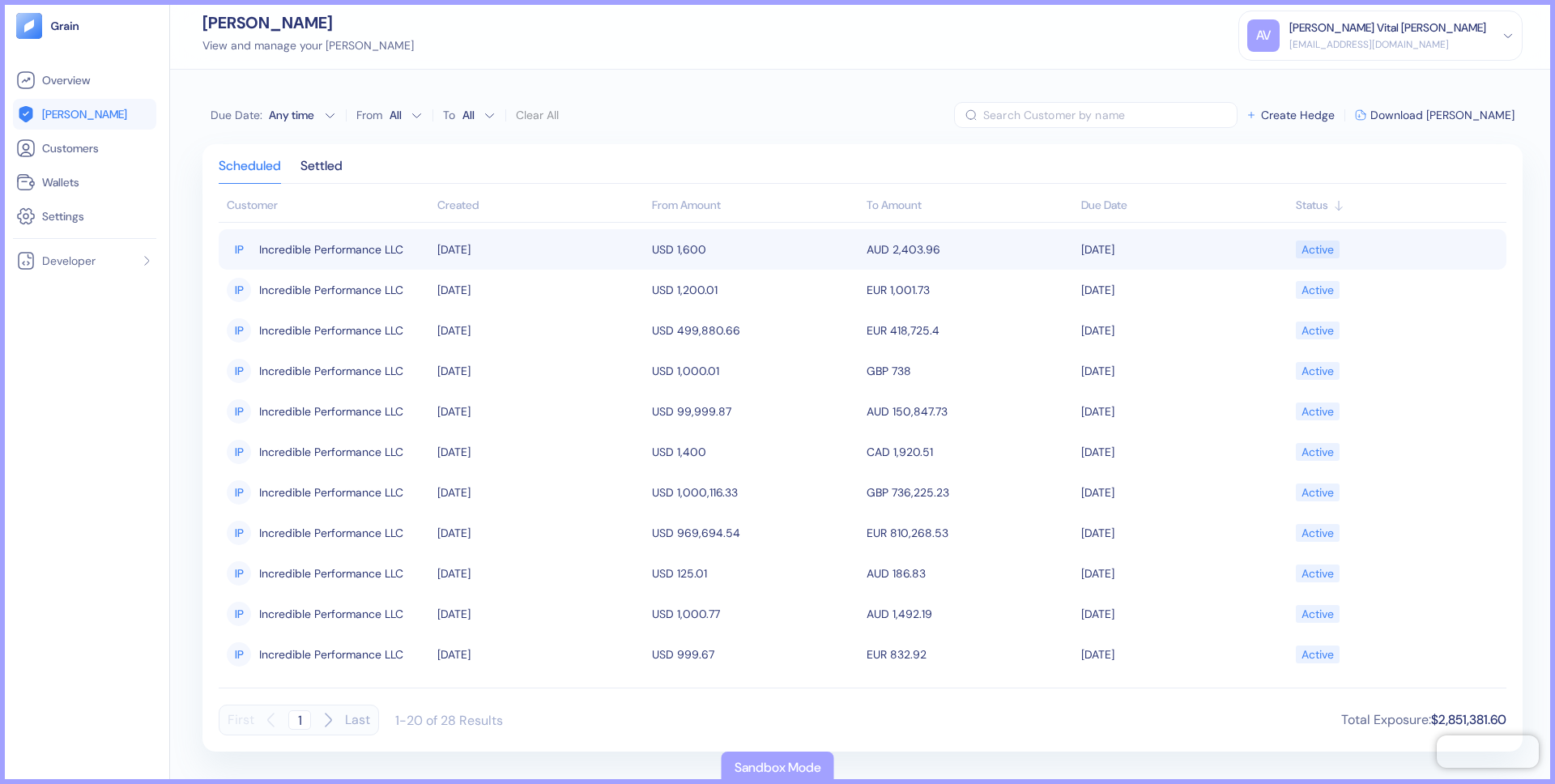
click at [345, 244] on span "Incredible Performance LLC" at bounding box center [331, 249] width 144 height 28
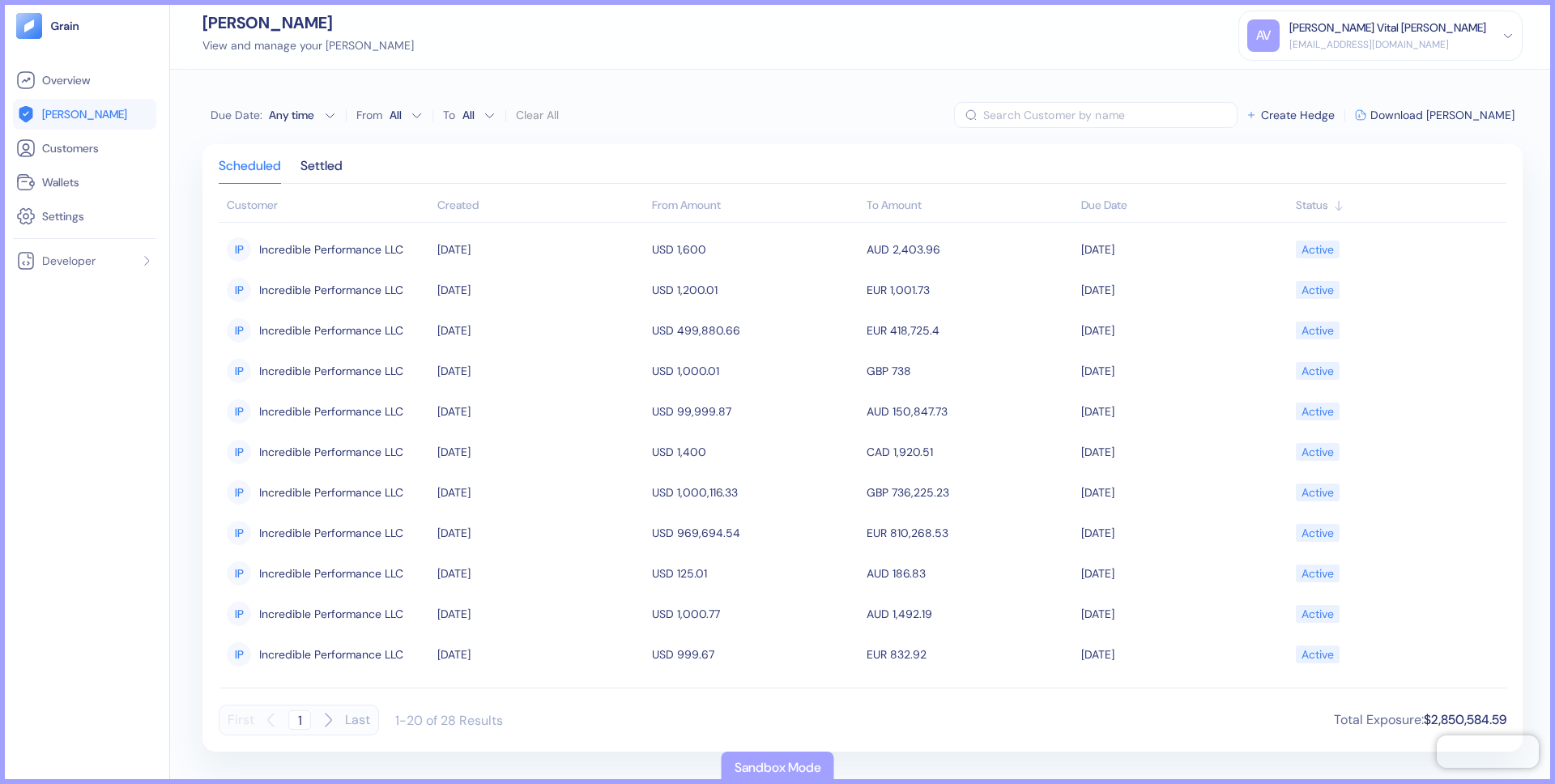
click at [196, 422] on div "Due Date : Any time From All To All Clear All ​ Create Hedge Download Hedges Sc…" at bounding box center [862, 426] width 1385 height 714
click at [703, 123] on div "Due Date : Any time From All To All Clear All ​ Create Hedge Download Hedges" at bounding box center [862, 114] width 1320 height 26
